Goal: Transaction & Acquisition: Purchase product/service

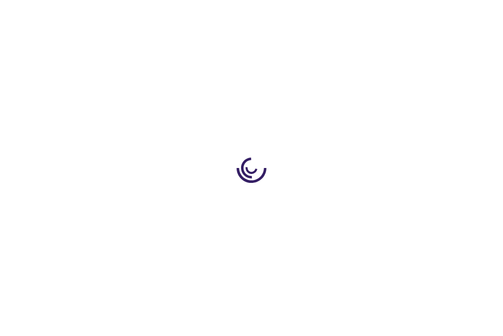
type input "1"
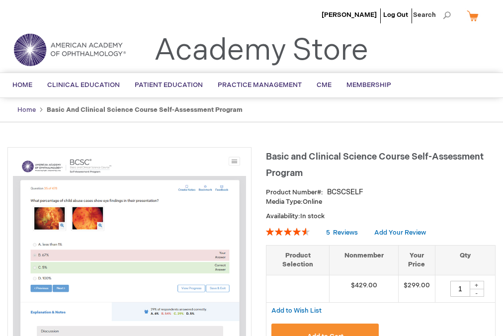
click at [27, 113] on link "Home" at bounding box center [26, 110] width 18 height 8
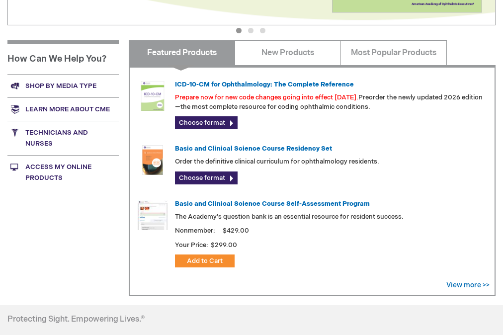
scroll to position [309, 0]
